Goal: Use online tool/utility: Utilize a website feature to perform a specific function

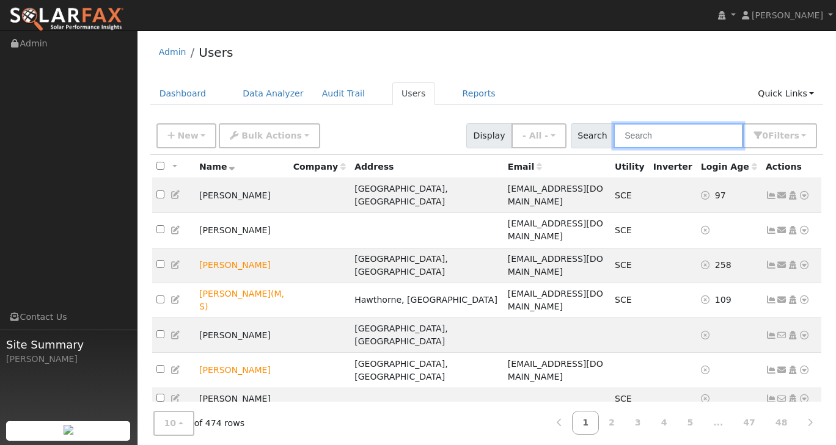
click at [684, 139] on input "text" at bounding box center [678, 135] width 130 height 25
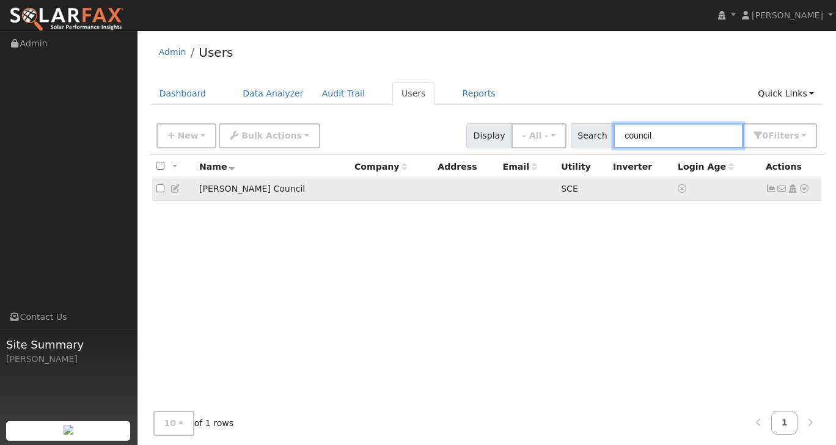
type input "council"
click at [177, 188] on icon at bounding box center [175, 189] width 11 height 9
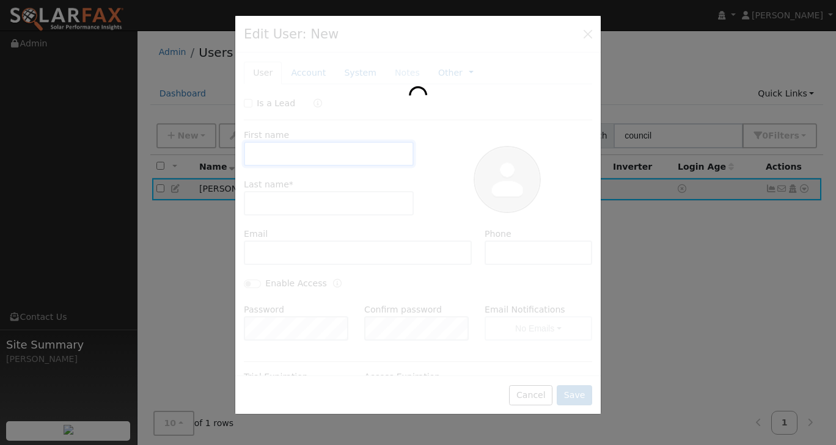
type input "Joseph"
type input "Council"
type input "Default Account"
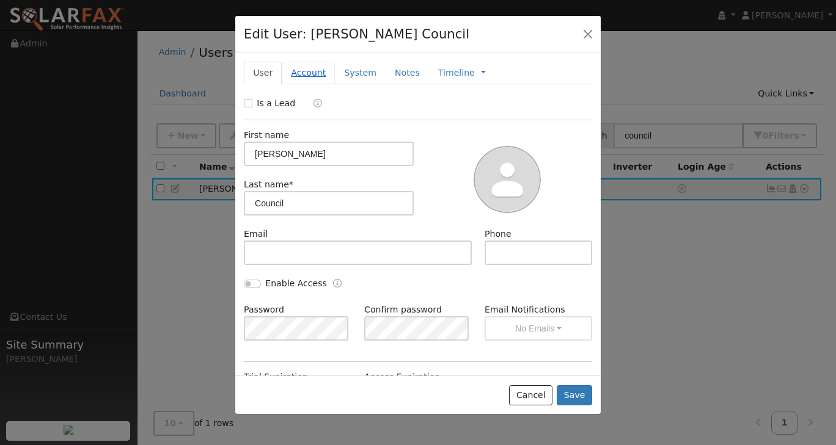
click at [302, 71] on link "Account" at bounding box center [308, 73] width 53 height 23
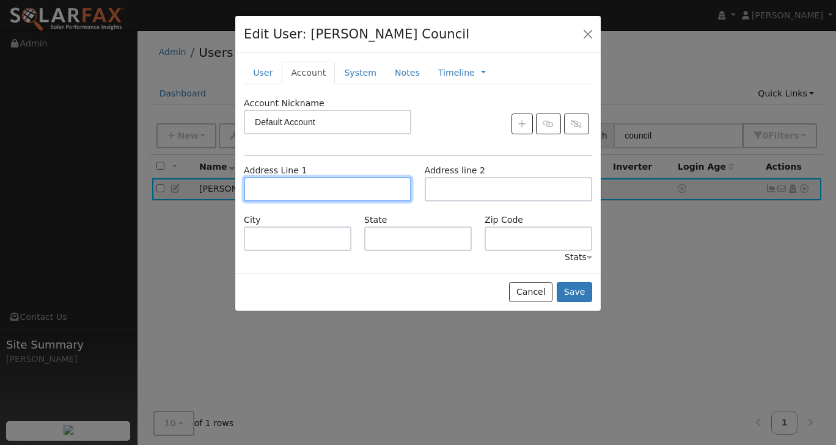
paste input "2323 GILLINGHAM Circle"
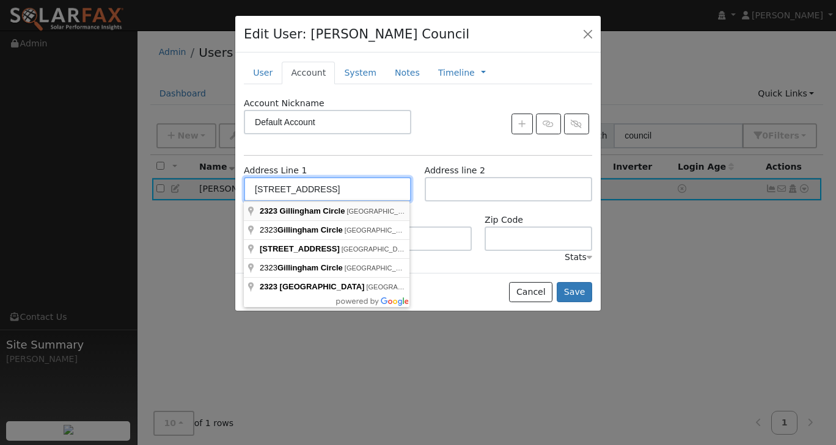
type input "2323 Gillingham Circle"
type input "Thousand Oaks"
type input "CA"
type input "91362"
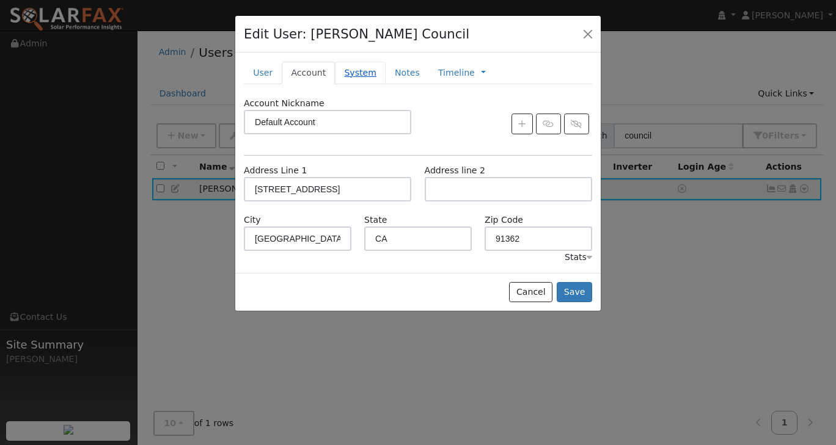
click at [359, 72] on link "System" at bounding box center [360, 73] width 51 height 23
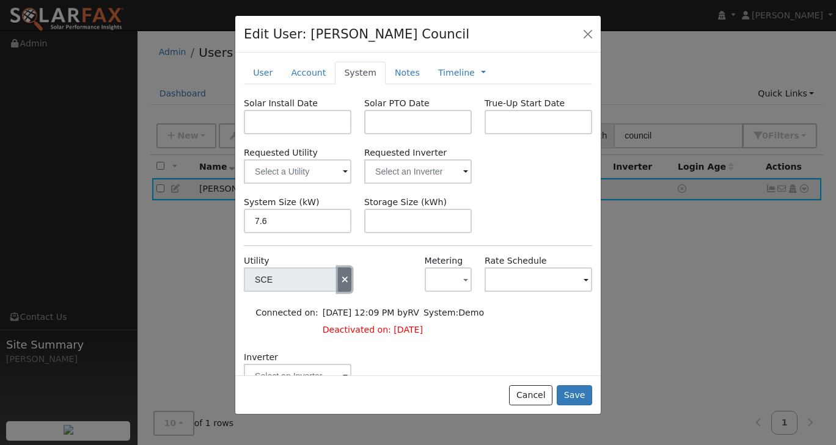
click at [342, 279] on icon "button" at bounding box center [344, 280] width 11 height 9
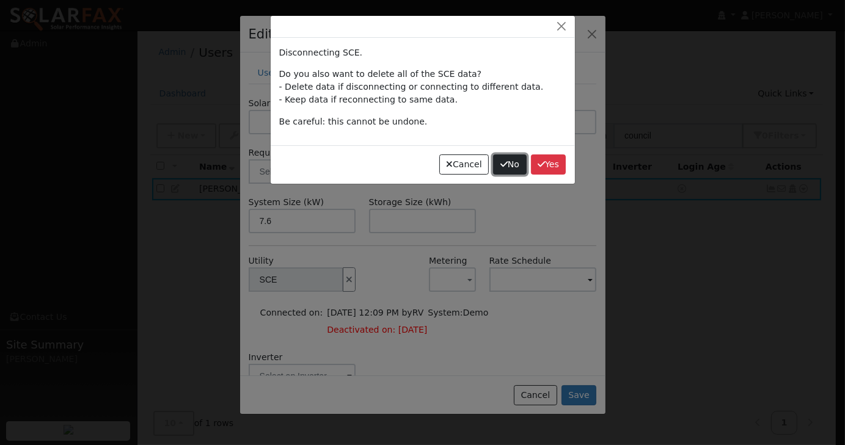
click at [510, 167] on button "No" at bounding box center [509, 165] width 33 height 21
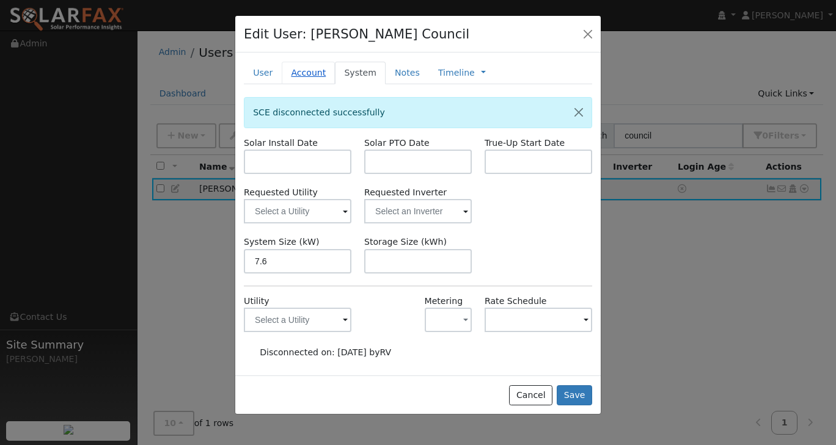
click at [303, 71] on link "Account" at bounding box center [308, 73] width 53 height 23
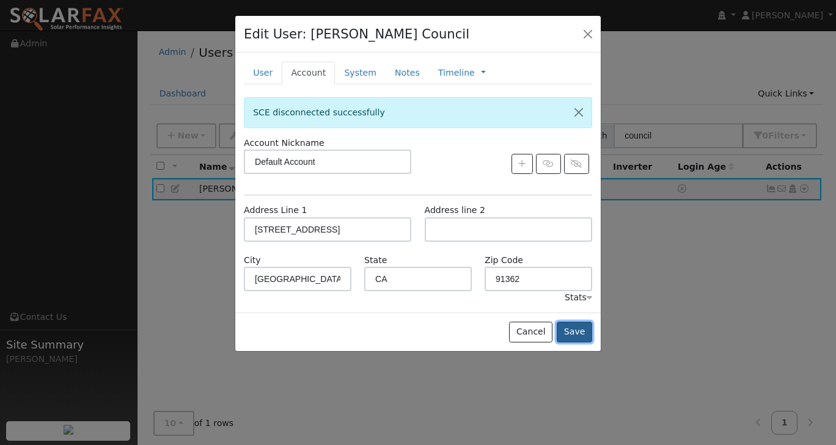
click at [564, 332] on button "Save" at bounding box center [574, 332] width 35 height 21
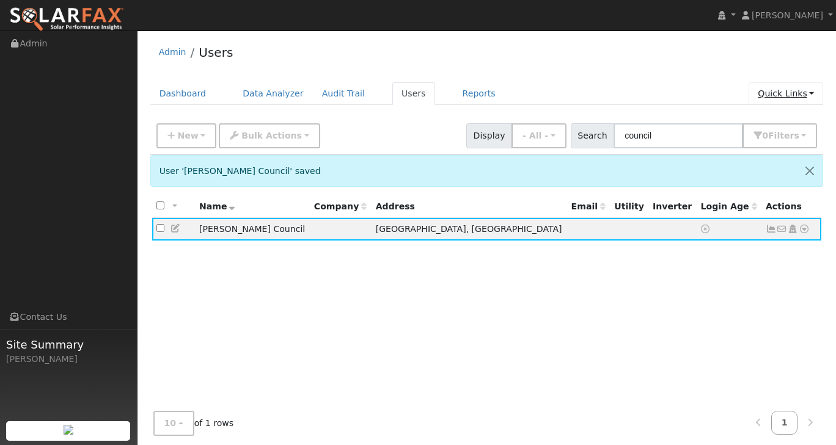
click at [814, 90] on link "Quick Links" at bounding box center [785, 93] width 75 height 23
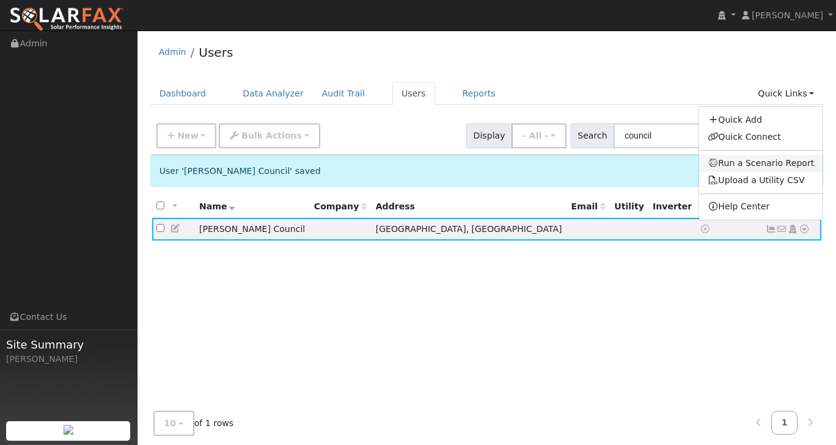
click at [774, 162] on link "Run a Scenario Report" at bounding box center [761, 163] width 124 height 17
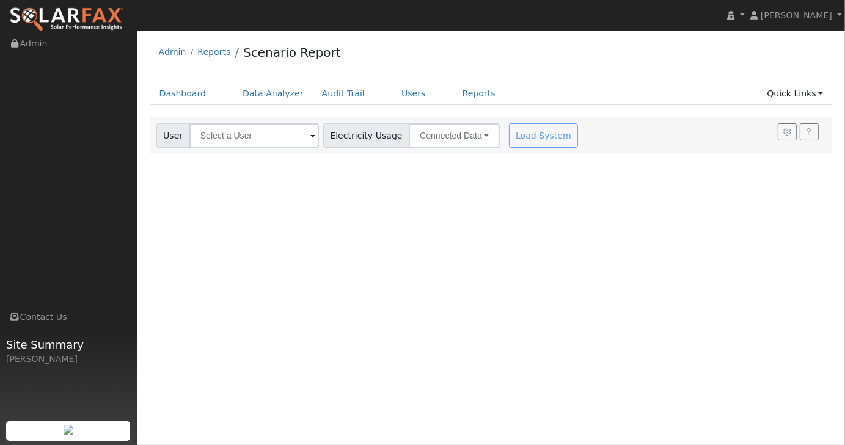
click at [310, 139] on span at bounding box center [312, 137] width 5 height 14
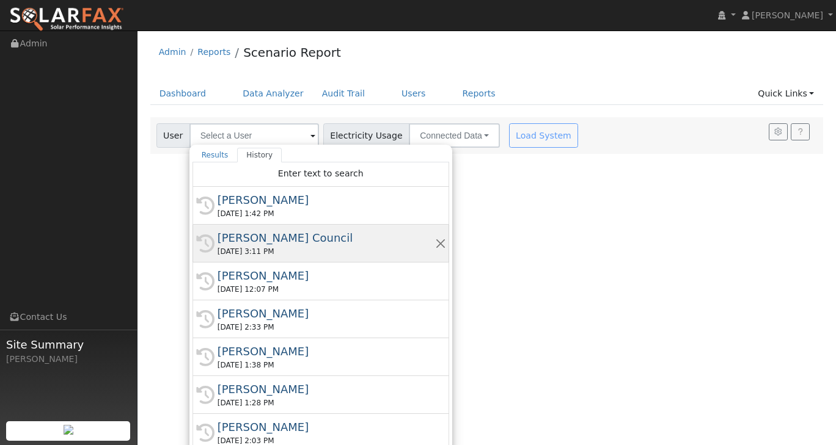
click at [277, 232] on div "[PERSON_NAME] Council" at bounding box center [327, 238] width 218 height 16
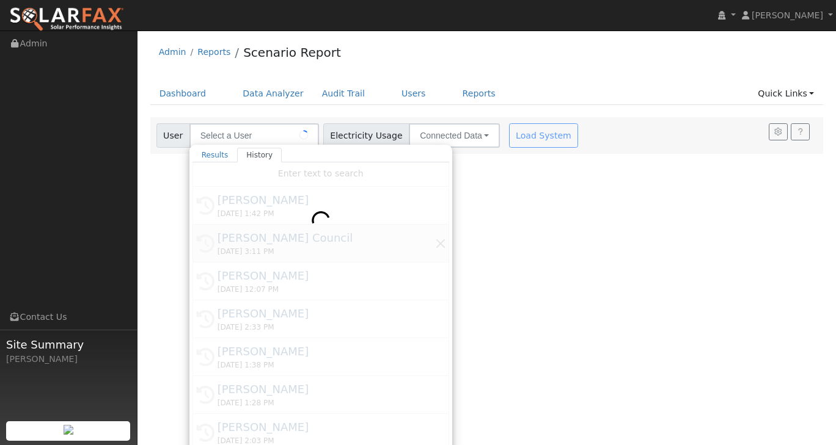
type input "[PERSON_NAME] Council"
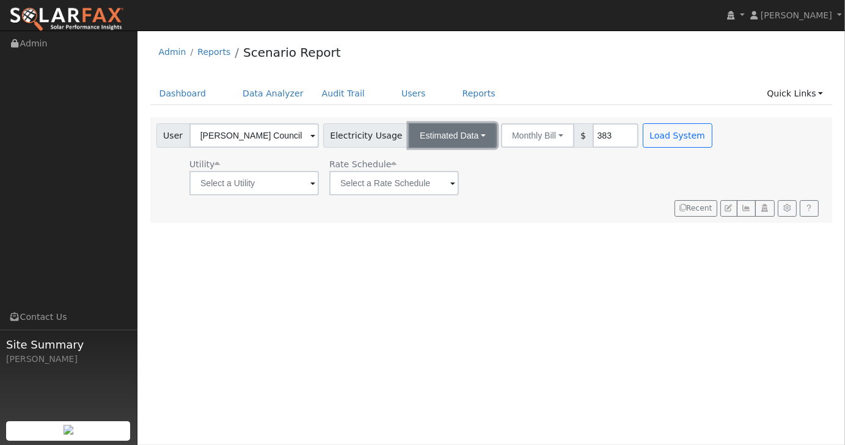
click at [462, 139] on button "Estimated Data" at bounding box center [453, 135] width 88 height 24
click at [447, 194] on link "CSV Data" at bounding box center [452, 197] width 87 height 17
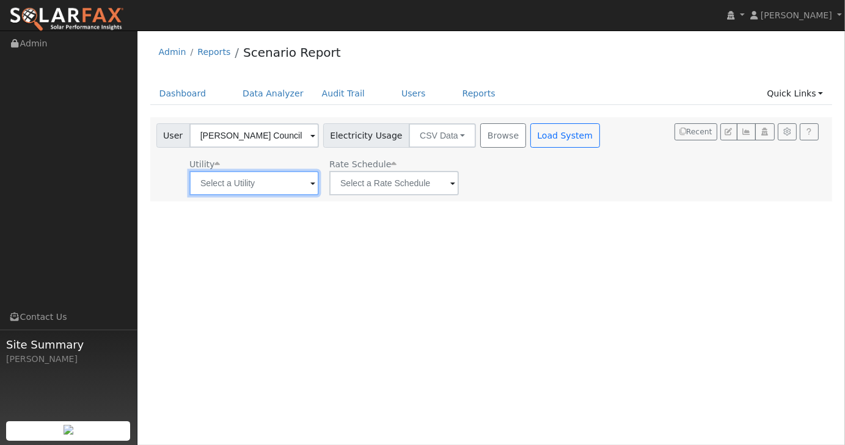
click at [294, 188] on input "text" at bounding box center [254, 183] width 130 height 24
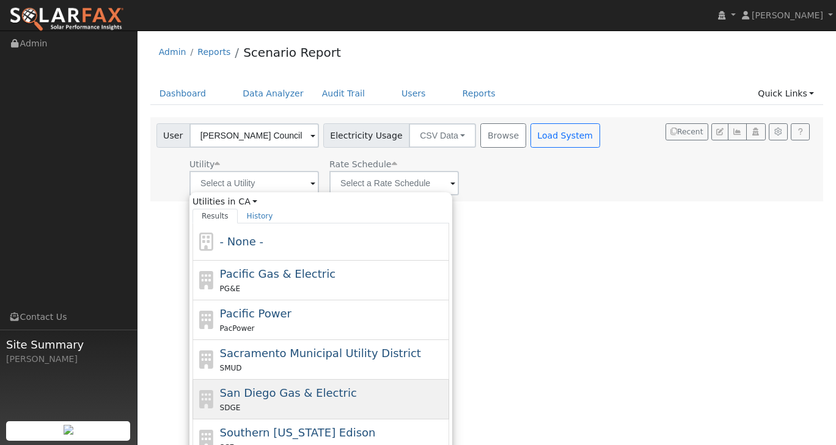
click at [287, 387] on span "San Diego Gas & Electric" at bounding box center [288, 393] width 137 height 13
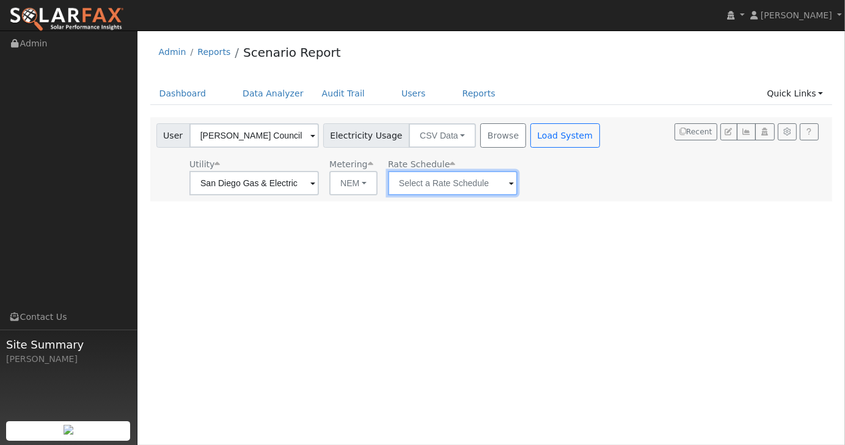
click at [319, 186] on input "text" at bounding box center [254, 183] width 130 height 24
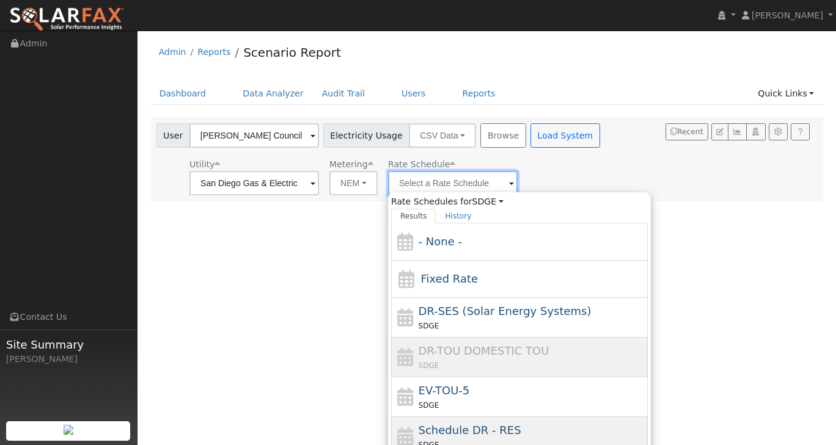
scroll to position [53, 0]
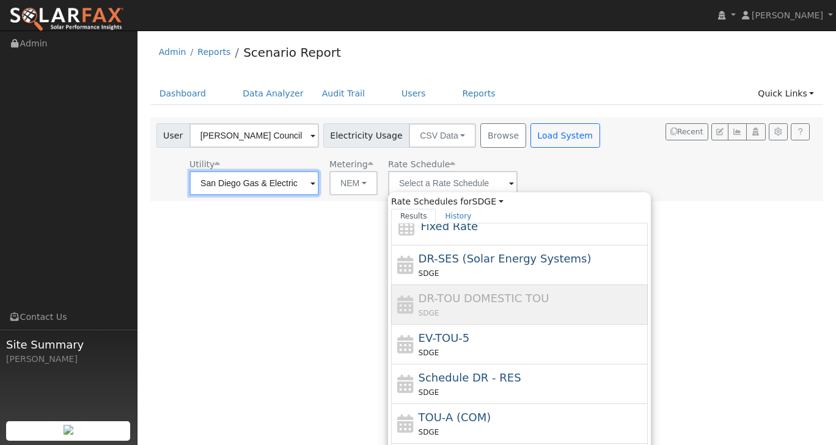
click at [296, 181] on input "San Diego Gas & Electric" at bounding box center [254, 183] width 130 height 24
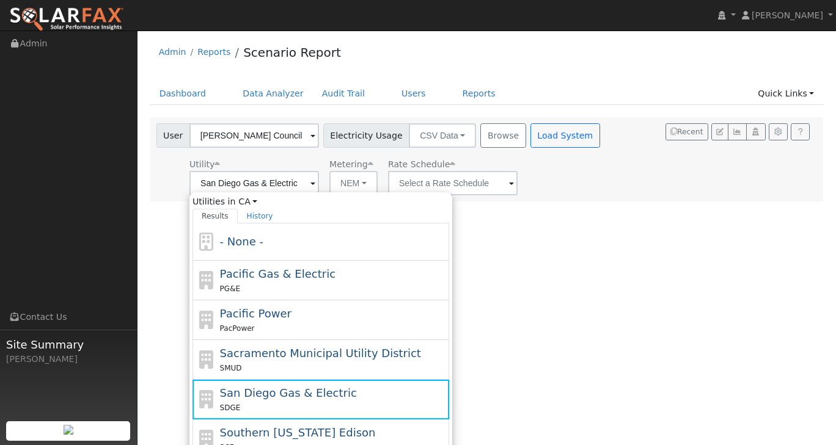
click at [281, 428] on span "Southern [US_STATE] Edison" at bounding box center [298, 432] width 156 height 13
type input "Southern [US_STATE] Edison"
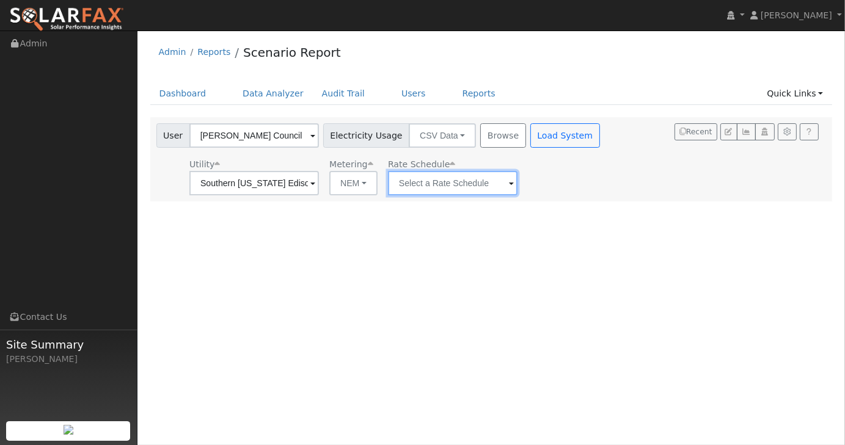
click at [319, 181] on input "text" at bounding box center [254, 183] width 130 height 24
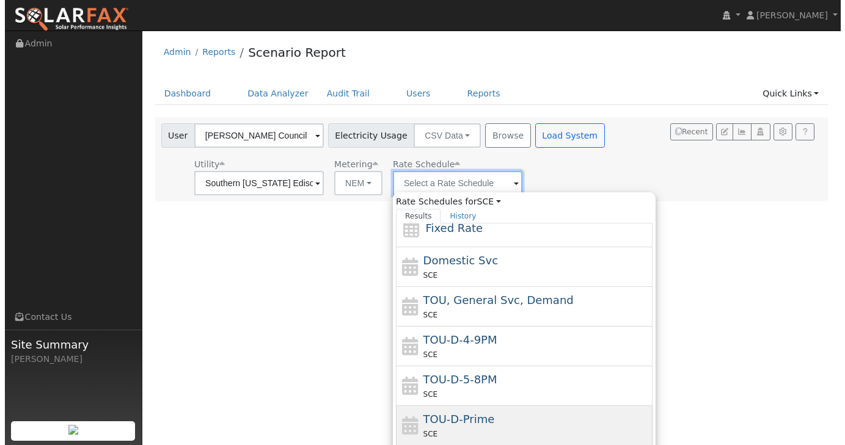
scroll to position [0, 0]
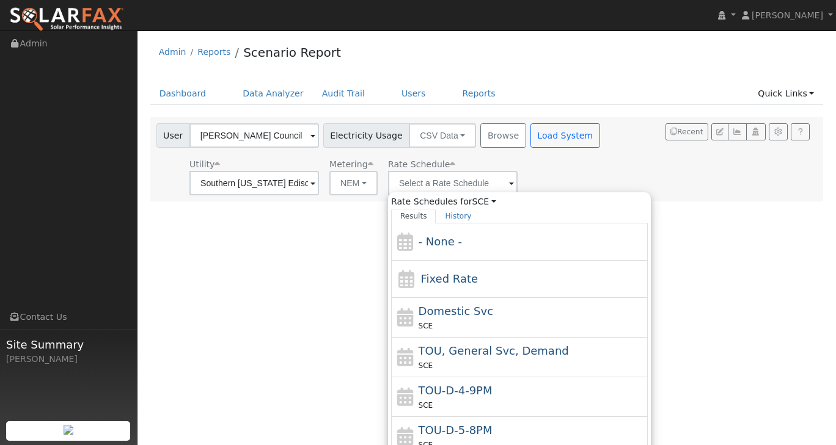
click at [462, 397] on div "TOU-D-4-9PM SCE" at bounding box center [532, 396] width 227 height 29
type input "TOU-D-4-9PM"
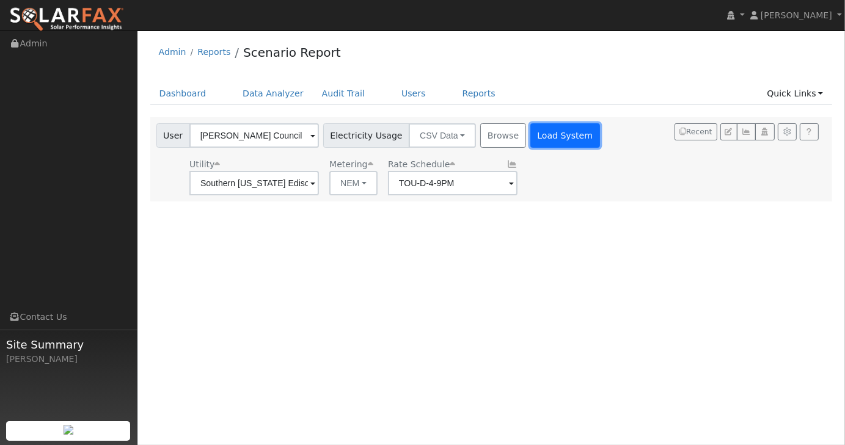
click at [551, 133] on button "Load System" at bounding box center [565, 135] width 70 height 24
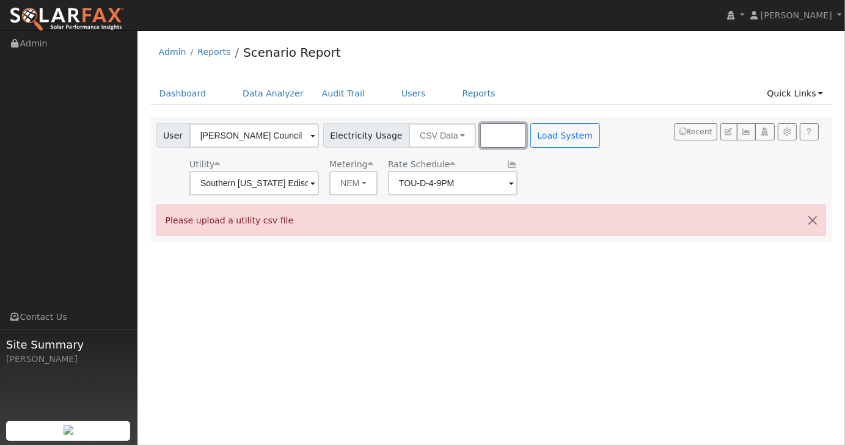
click at [496, 139] on button "Browse" at bounding box center [502, 135] width 45 height 24
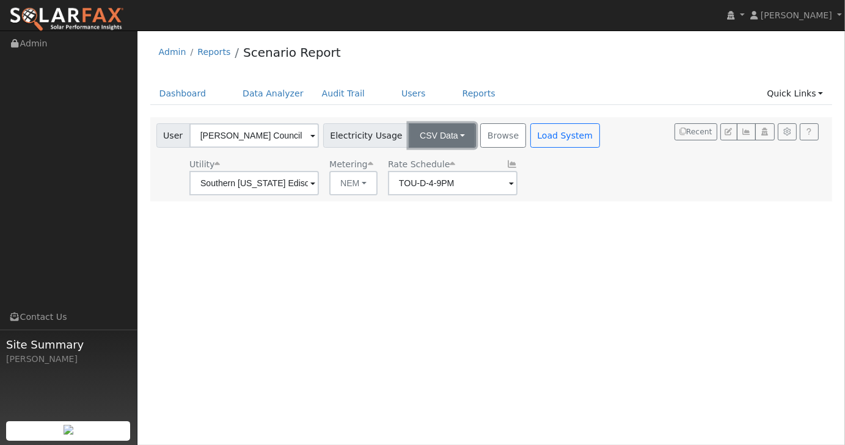
click at [442, 131] on button "CSV Data" at bounding box center [442, 135] width 67 height 24
click at [418, 164] on link "Connected Data" at bounding box center [432, 162] width 87 height 17
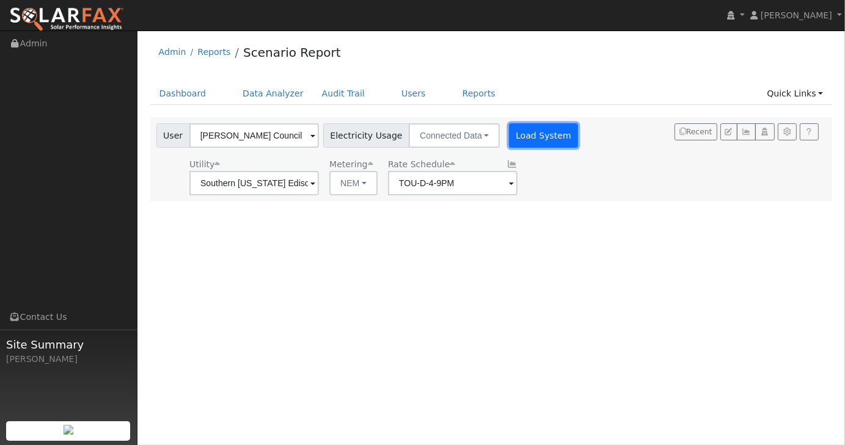
click at [517, 131] on button "Load System" at bounding box center [544, 135] width 70 height 24
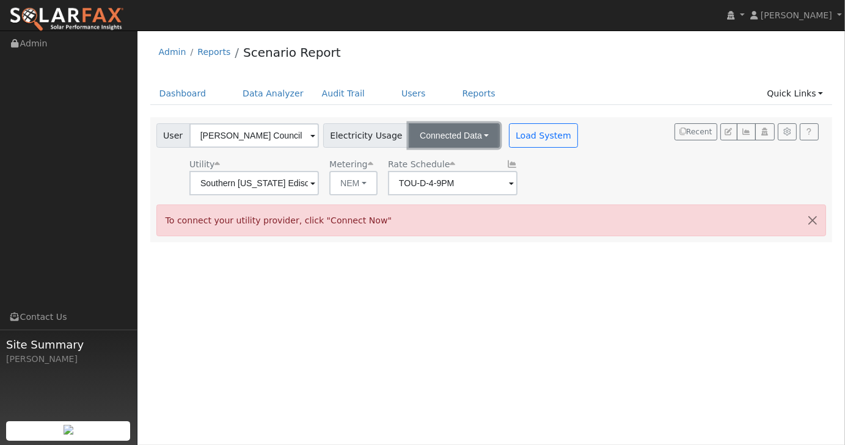
click at [469, 137] on button "Connected Data" at bounding box center [454, 135] width 91 height 24
click at [438, 194] on link "CSV Data" at bounding box center [456, 197] width 87 height 17
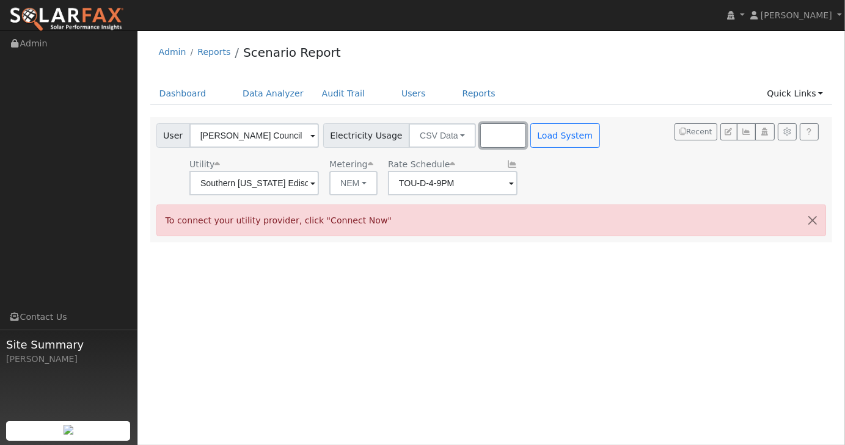
click at [483, 135] on button "Browse" at bounding box center [502, 135] width 45 height 24
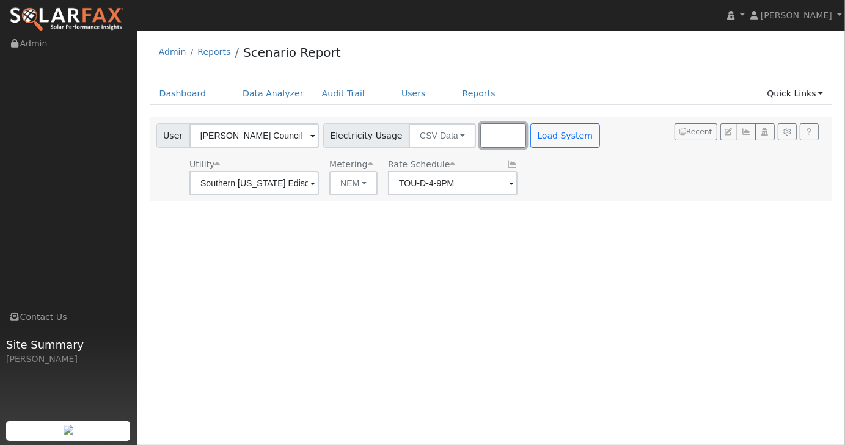
click at [483, 135] on button "Browse" at bounding box center [502, 135] width 45 height 24
click at [494, 140] on button "Browse" at bounding box center [502, 135] width 45 height 24
click at [819, 89] on link "Quick Links" at bounding box center [795, 93] width 75 height 23
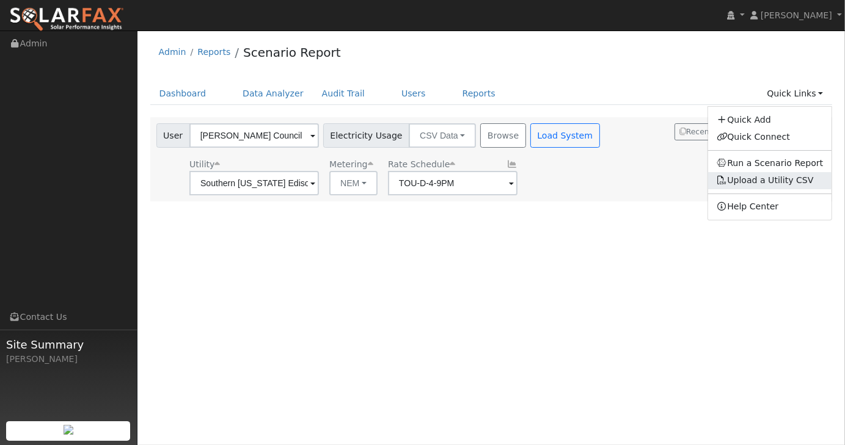
click at [789, 184] on link "Upload a Utility CSV" at bounding box center [765, 180] width 97 height 10
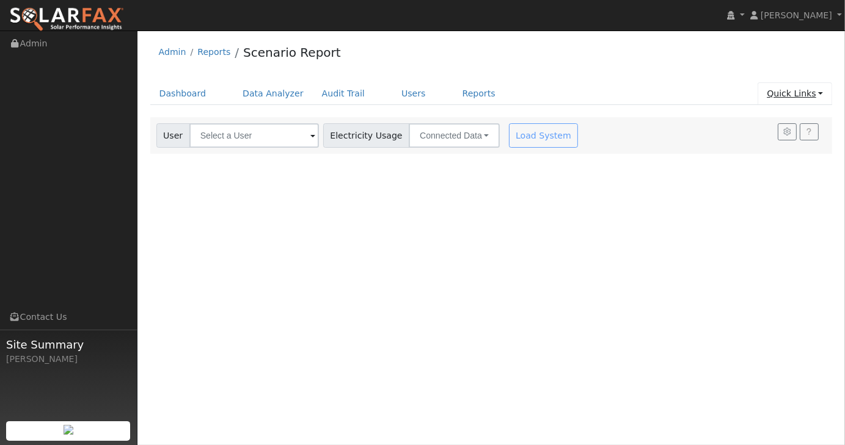
click at [821, 95] on link "Quick Links" at bounding box center [795, 93] width 75 height 23
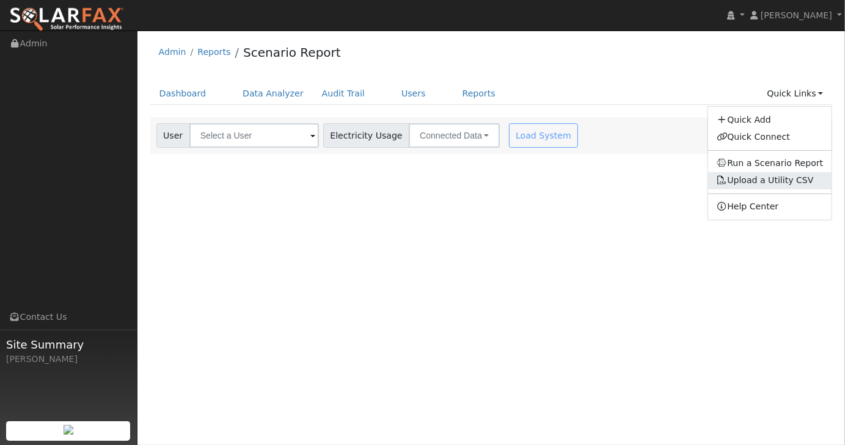
click at [768, 180] on link "Upload a Utility CSV" at bounding box center [765, 180] width 97 height 10
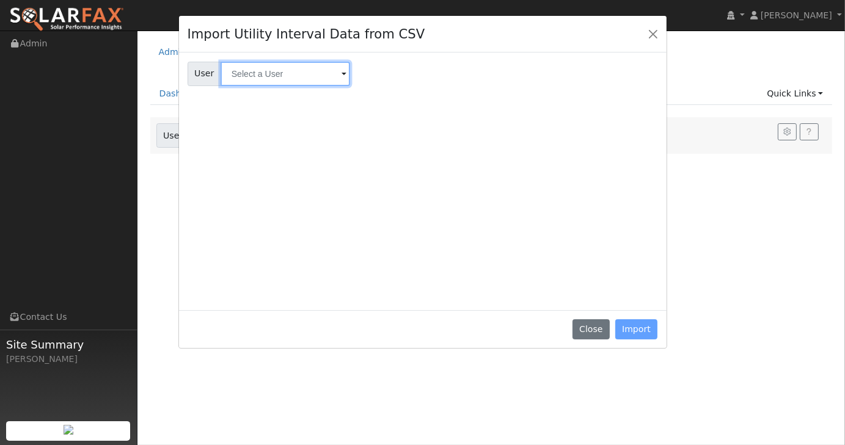
click at [317, 76] on input "text" at bounding box center [286, 74] width 130 height 24
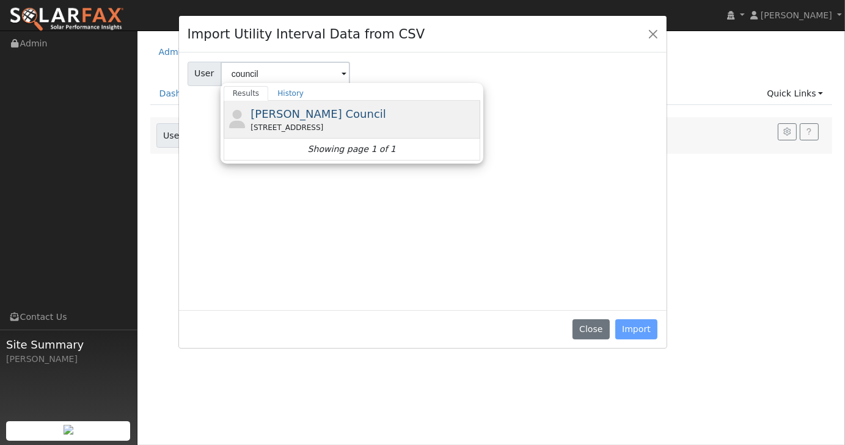
click at [315, 115] on span "[PERSON_NAME] Council" at bounding box center [319, 114] width 136 height 13
type input "[PERSON_NAME] Council"
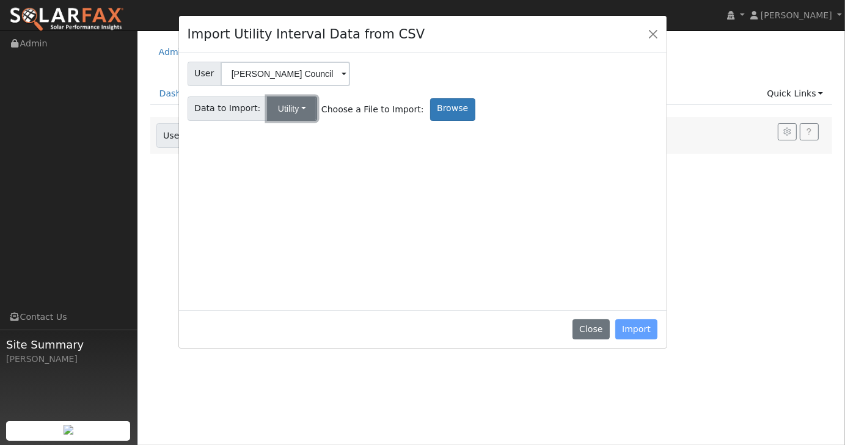
click at [299, 112] on button "Utility" at bounding box center [292, 109] width 50 height 24
click at [433, 103] on label "Browse" at bounding box center [452, 109] width 45 height 23
click at [0, 0] on input "Browse" at bounding box center [0, 0] width 0 height 0
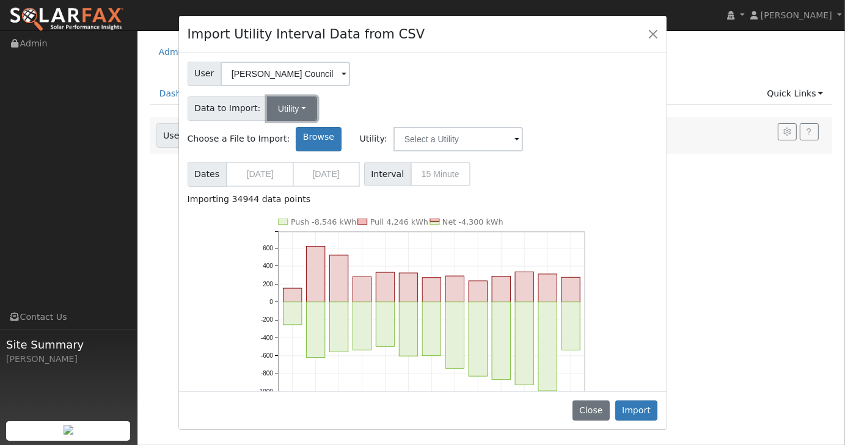
click at [299, 108] on button "Utility" at bounding box center [292, 109] width 50 height 24
click at [523, 127] on input "text" at bounding box center [458, 139] width 130 height 24
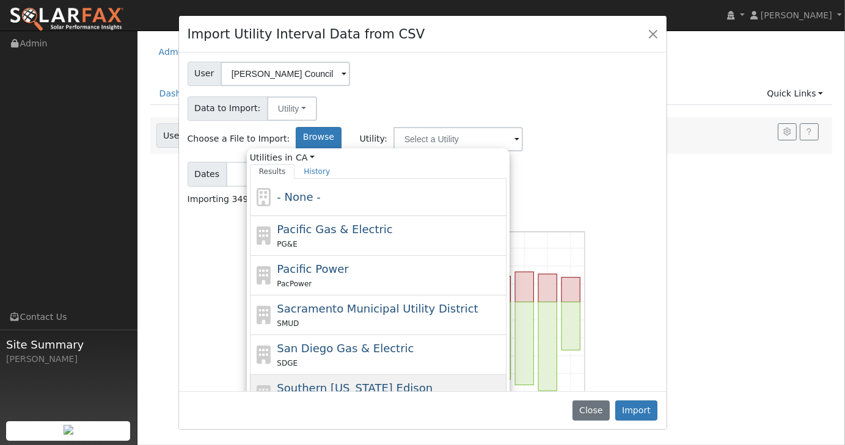
click at [429, 382] on span "Southern [US_STATE] Edison" at bounding box center [355, 388] width 156 height 13
type input "Southern [US_STATE] Edison"
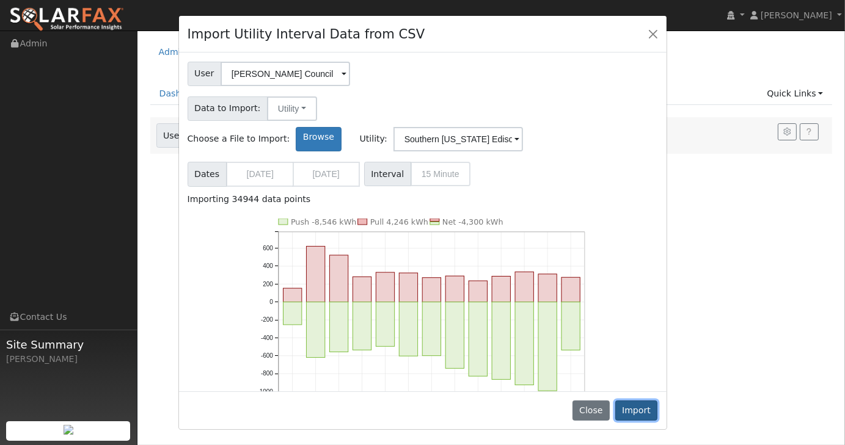
click at [638, 412] on button "Import" at bounding box center [636, 411] width 43 height 21
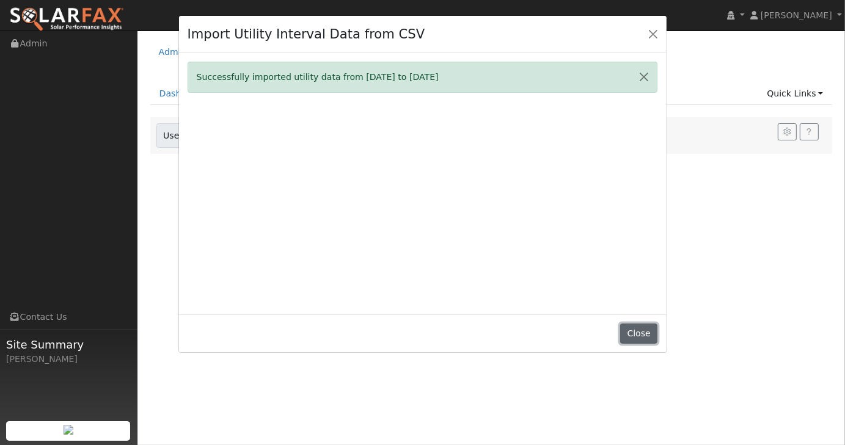
click at [640, 340] on button "Close" at bounding box center [638, 334] width 37 height 21
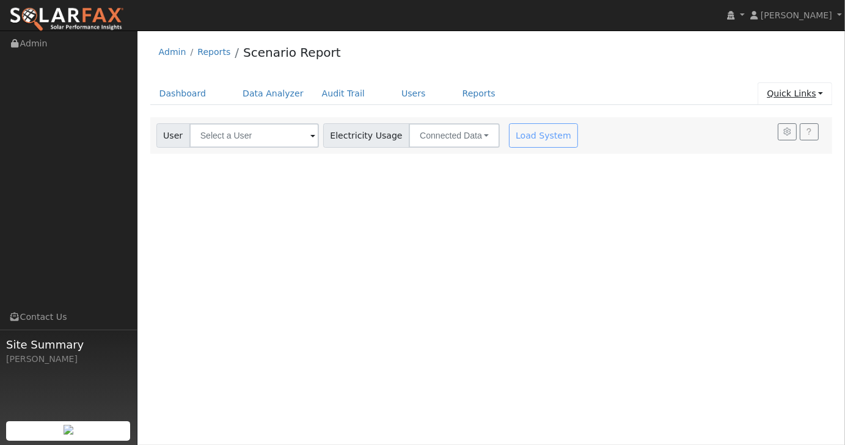
click at [821, 93] on link "Quick Links" at bounding box center [795, 93] width 75 height 23
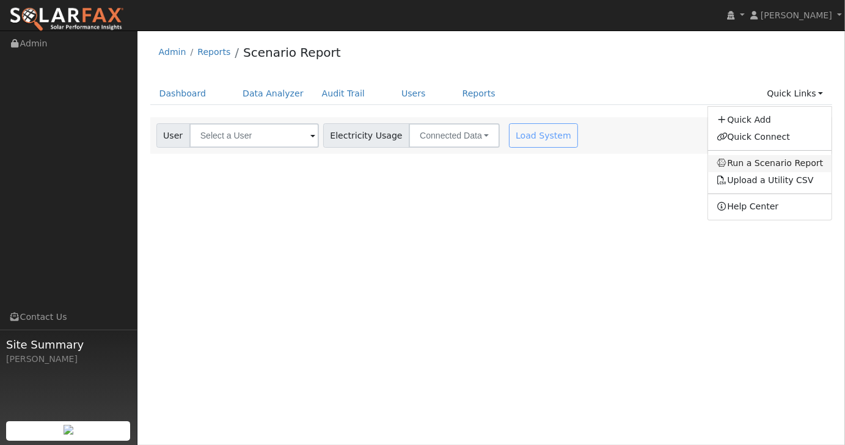
click at [782, 165] on link "Run a Scenario Report" at bounding box center [770, 163] width 124 height 17
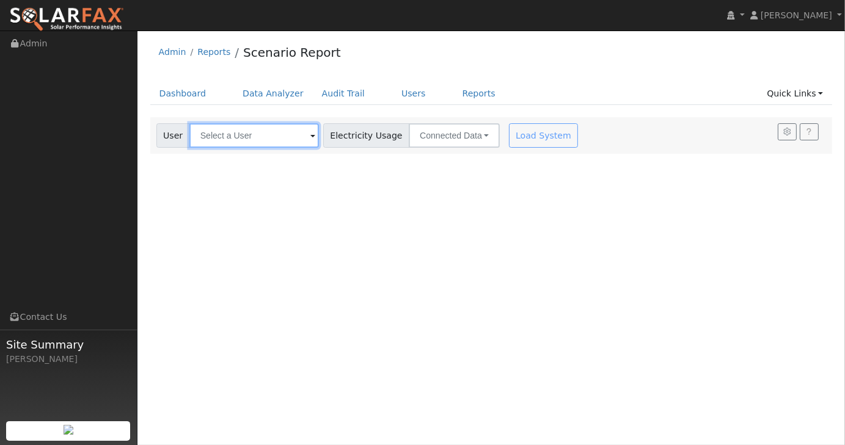
click at [273, 134] on input "text" at bounding box center [254, 135] width 130 height 24
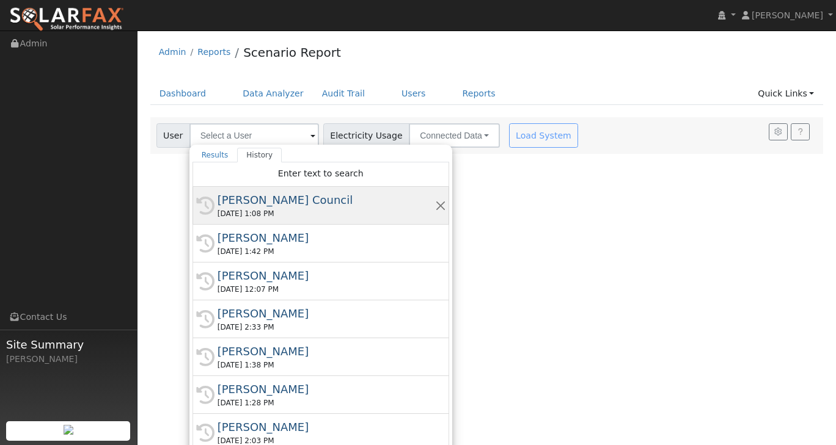
click at [260, 199] on div "[PERSON_NAME] Council" at bounding box center [327, 200] width 218 height 16
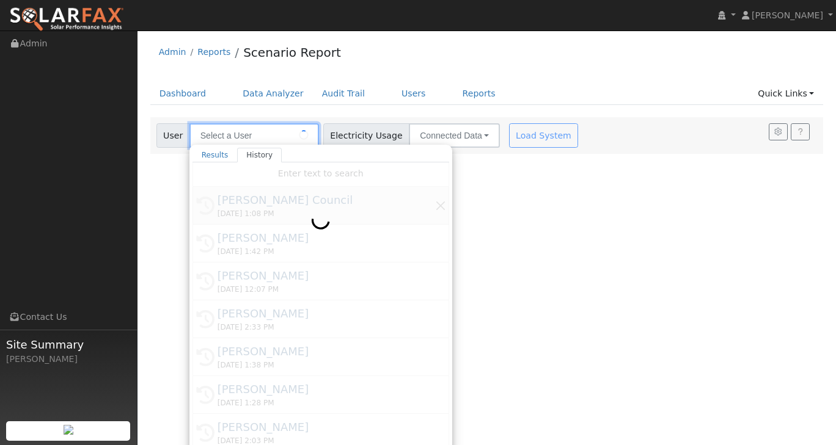
type input "[PERSON_NAME] Council"
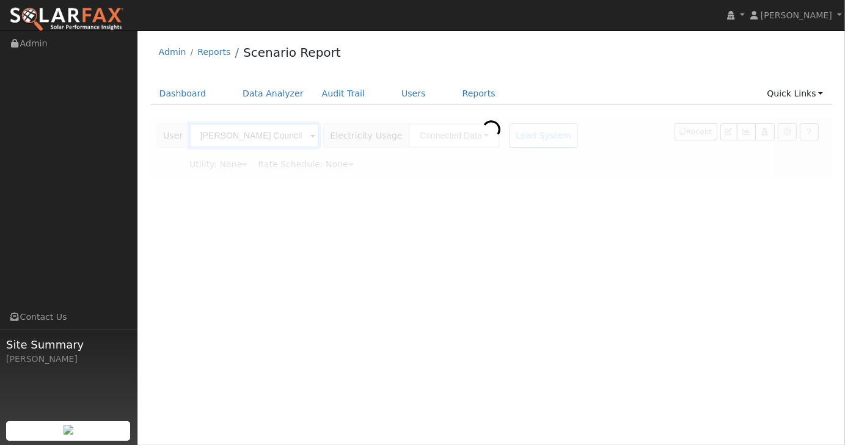
type input "Southern [US_STATE] Edison"
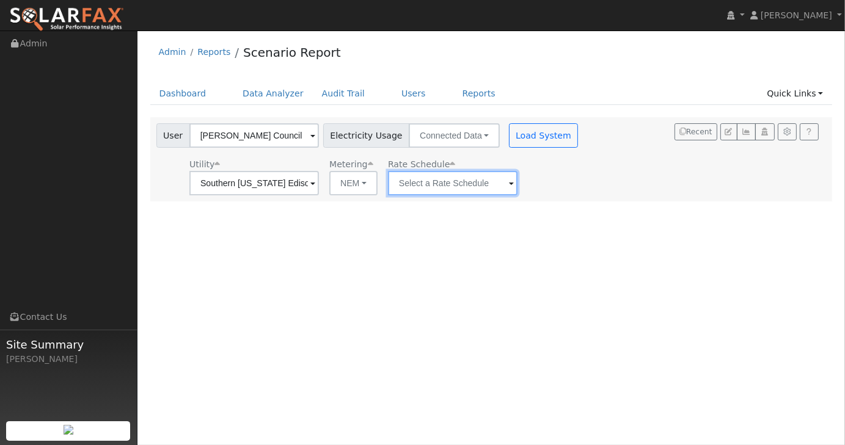
click at [319, 184] on input "text" at bounding box center [254, 183] width 130 height 24
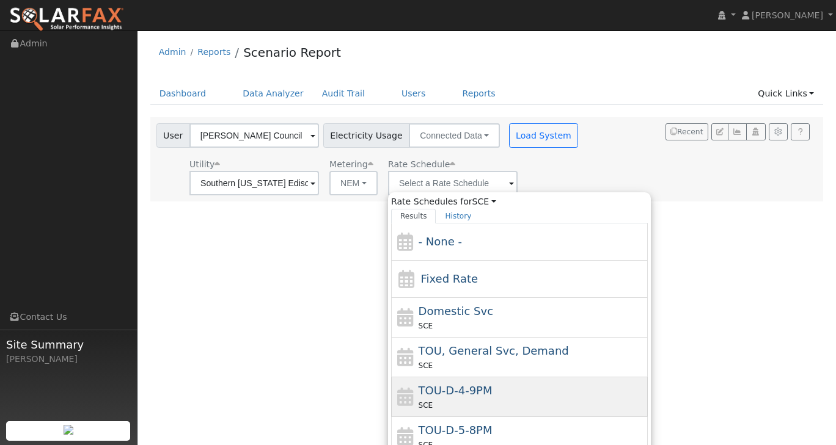
click at [464, 388] on span "TOU-D-4-9PM" at bounding box center [456, 390] width 74 height 13
type input "TOU-D-4-9PM"
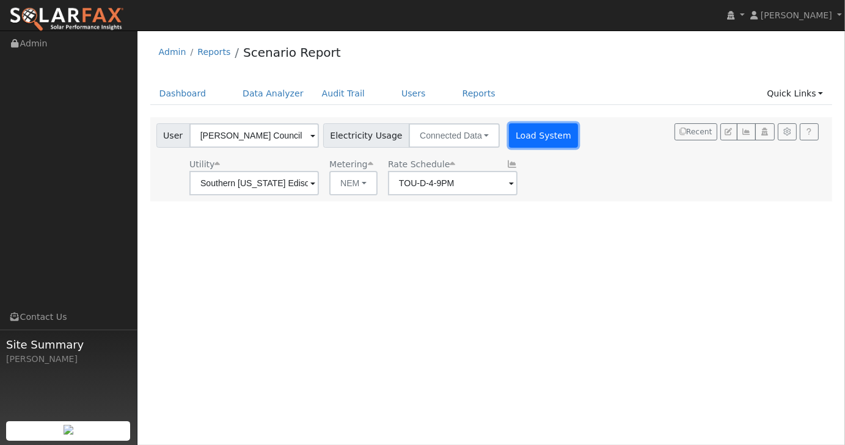
click at [514, 138] on button "Load System" at bounding box center [544, 135] width 70 height 24
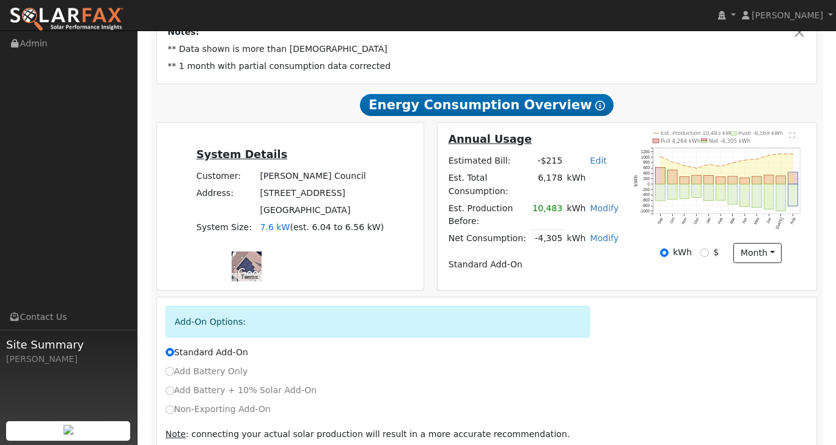
scroll to position [244, 0]
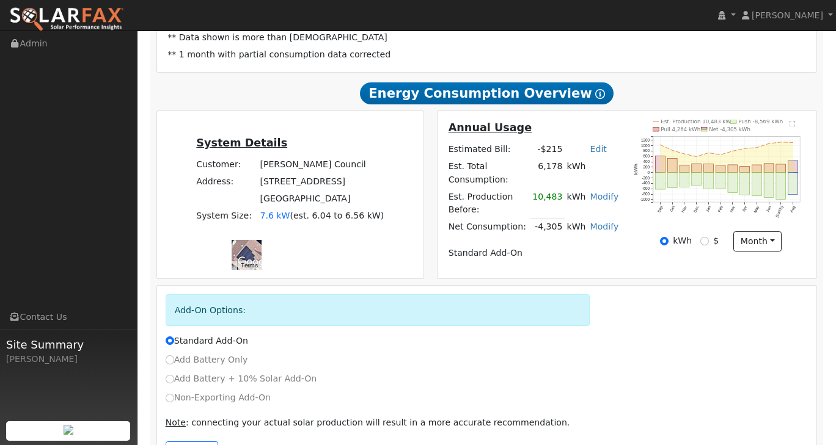
click at [600, 202] on link "Modify" at bounding box center [604, 197] width 29 height 10
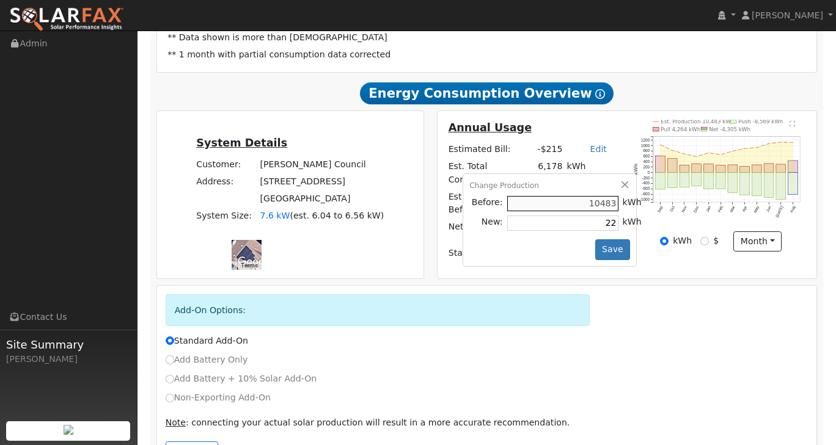
type input "2"
type input "11400"
click at [615, 250] on button "Save" at bounding box center [612, 250] width 35 height 21
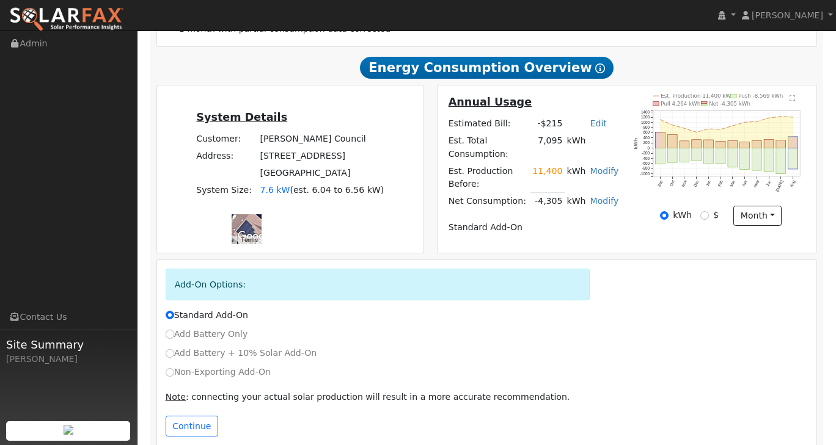
scroll to position [280, 0]
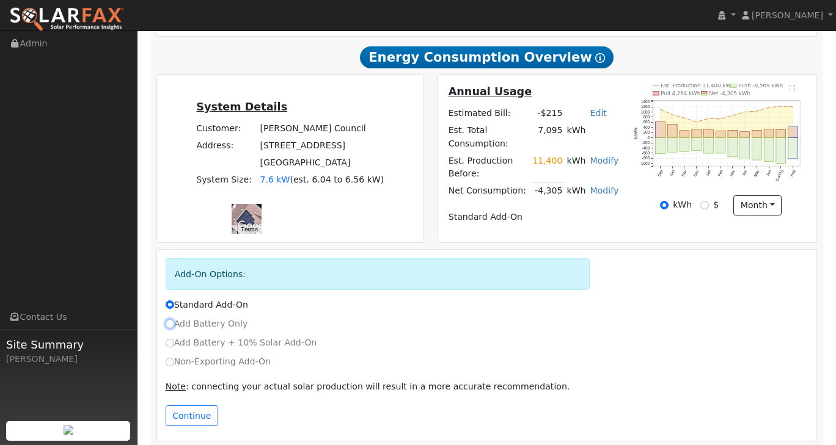
click at [168, 320] on input "Add Battery Only" at bounding box center [170, 324] width 9 height 9
radio input "true"
radio input "false"
click at [197, 406] on button "Continue" at bounding box center [192, 416] width 53 height 21
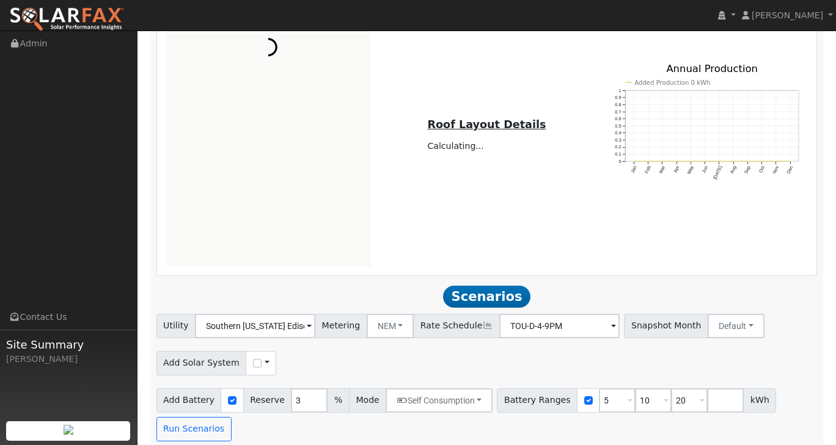
scroll to position [720, 0]
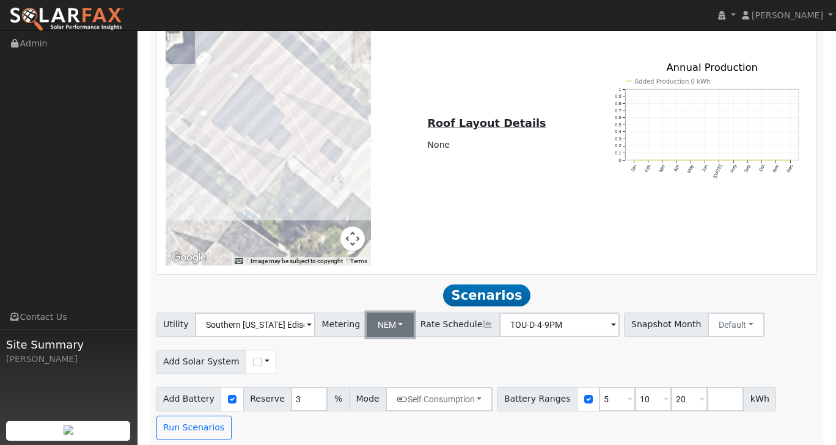
click at [402, 318] on button "NEM" at bounding box center [391, 325] width 48 height 24
click at [401, 361] on link "NBT" at bounding box center [410, 368] width 85 height 17
type input "TOU-D-PRIME"
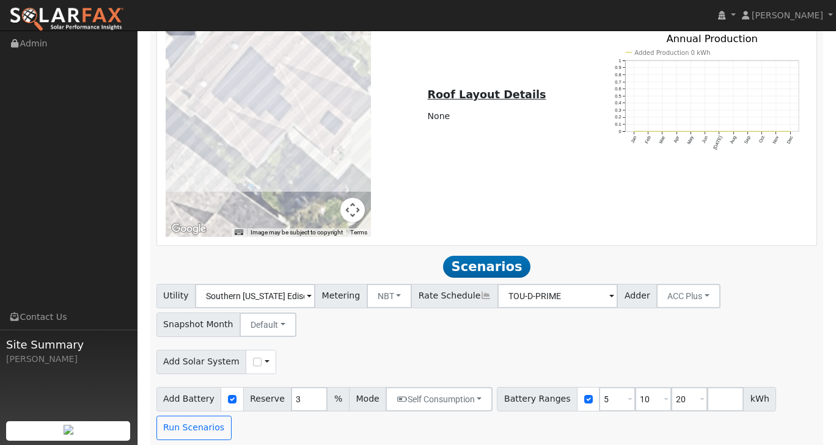
scroll to position [749, 0]
drag, startPoint x: 594, startPoint y: 393, endPoint x: 575, endPoint y: 394, distance: 19.0
click at [575, 394] on div "Battery Ranges 5 Overrides Reserve % Mode None None Self Consumption Peak Savin…" at bounding box center [636, 399] width 279 height 24
type input "10"
type input "20"
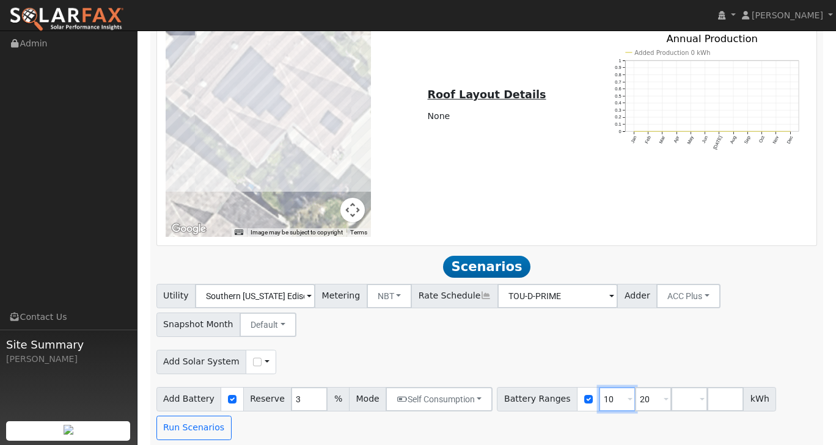
scroll to position [720, 0]
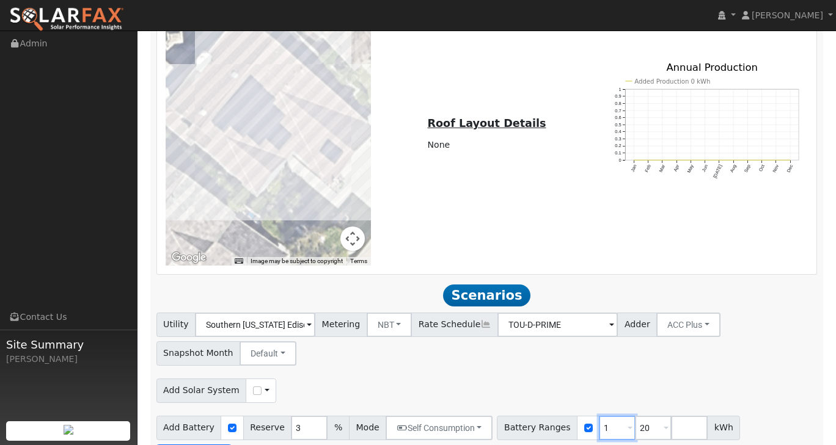
type input "20"
type input "2"
type input "27"
click at [771, 377] on div "Add Solar System Use CSV Data" at bounding box center [486, 389] width 665 height 29
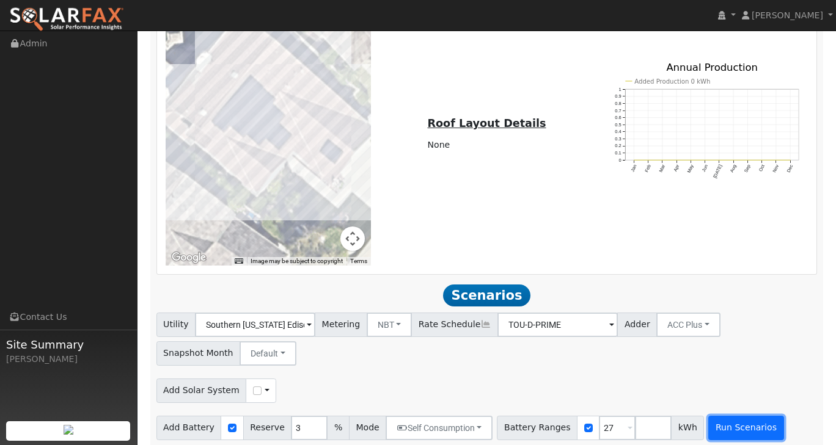
click at [721, 421] on button "Run Scenarios" at bounding box center [745, 428] width 75 height 24
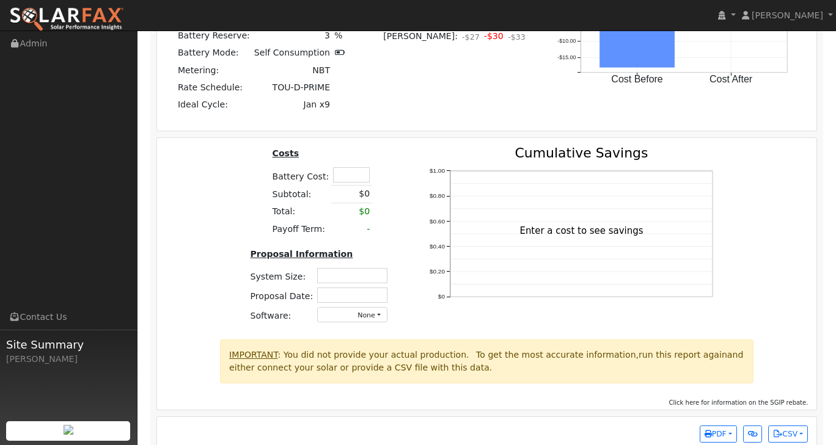
scroll to position [1543, 0]
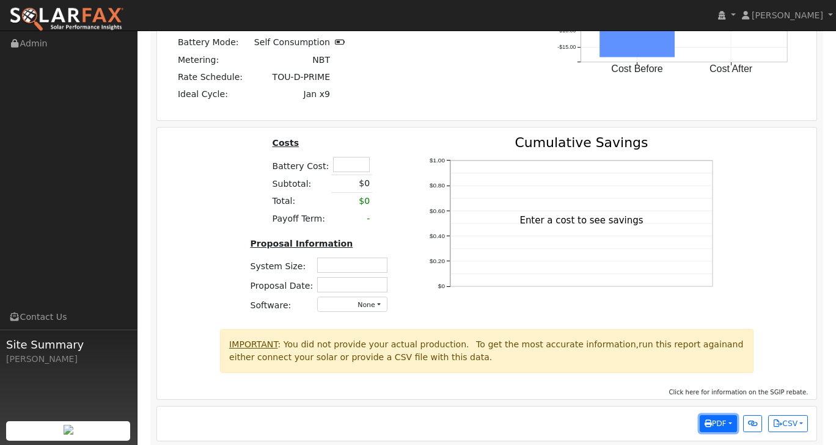
click at [728, 417] on button "PDF" at bounding box center [718, 423] width 37 height 17
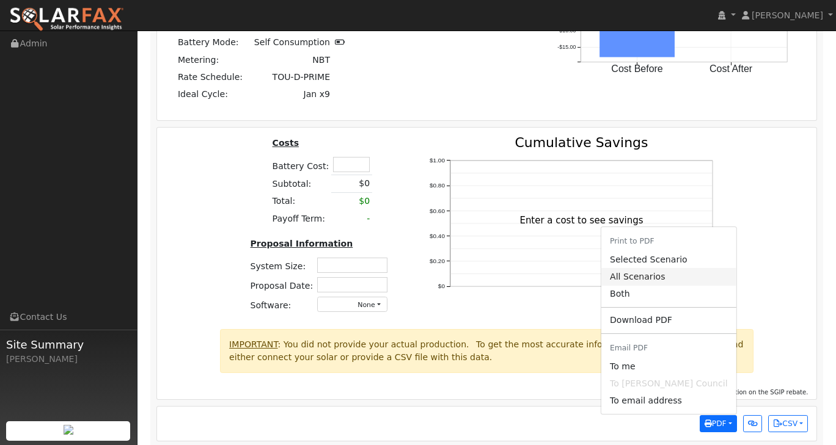
click at [676, 269] on link "All Scenarios" at bounding box center [668, 276] width 135 height 17
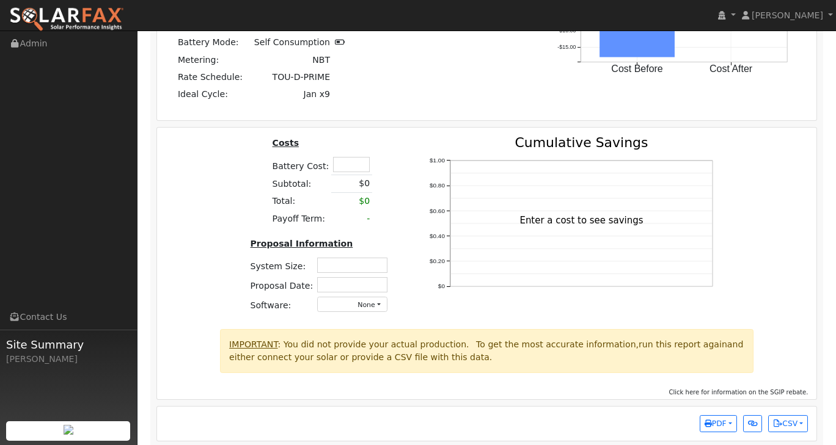
scroll to position [1540, 0]
